Goal: Task Accomplishment & Management: Manage account settings

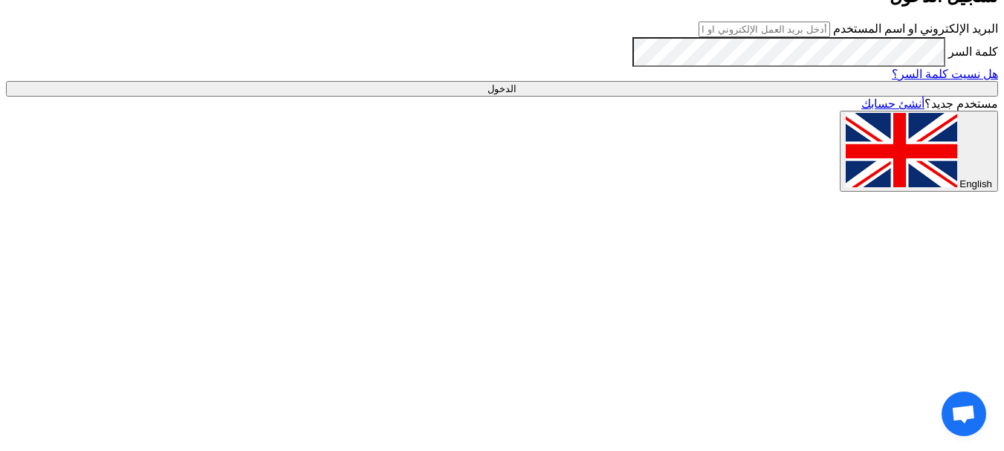
type input "[EMAIL_ADDRESS][DOMAIN_NAME]"
click at [705, 97] on input "الدخول" at bounding box center [502, 89] width 992 height 16
